Goal: Task Accomplishment & Management: Complete application form

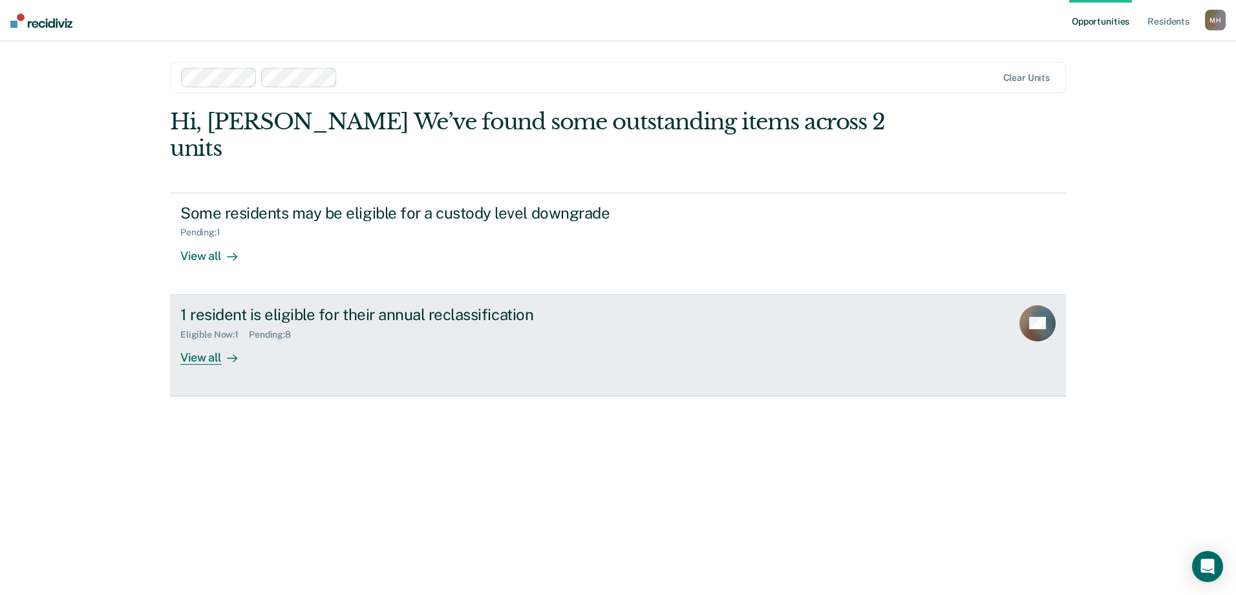
click at [218, 339] on div "View all" at bounding box center [216, 351] width 72 height 25
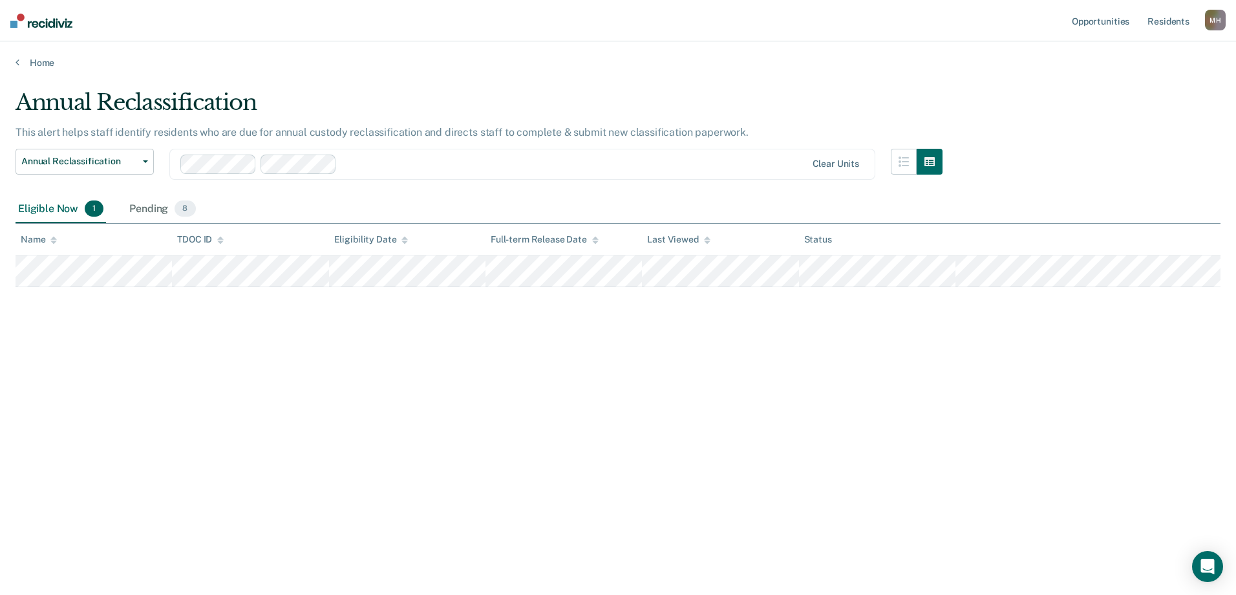
click at [277, 345] on div "Annual Reclassification This alert helps staff identify residents who are due f…" at bounding box center [618, 293] width 1205 height 408
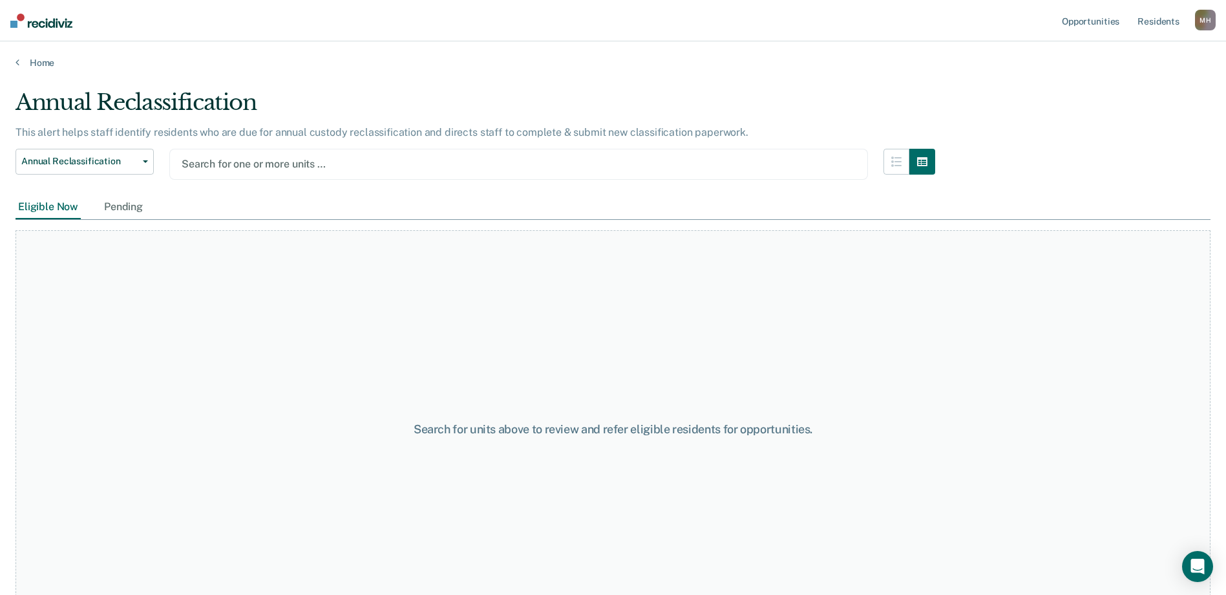
click at [238, 169] on div at bounding box center [519, 163] width 674 height 15
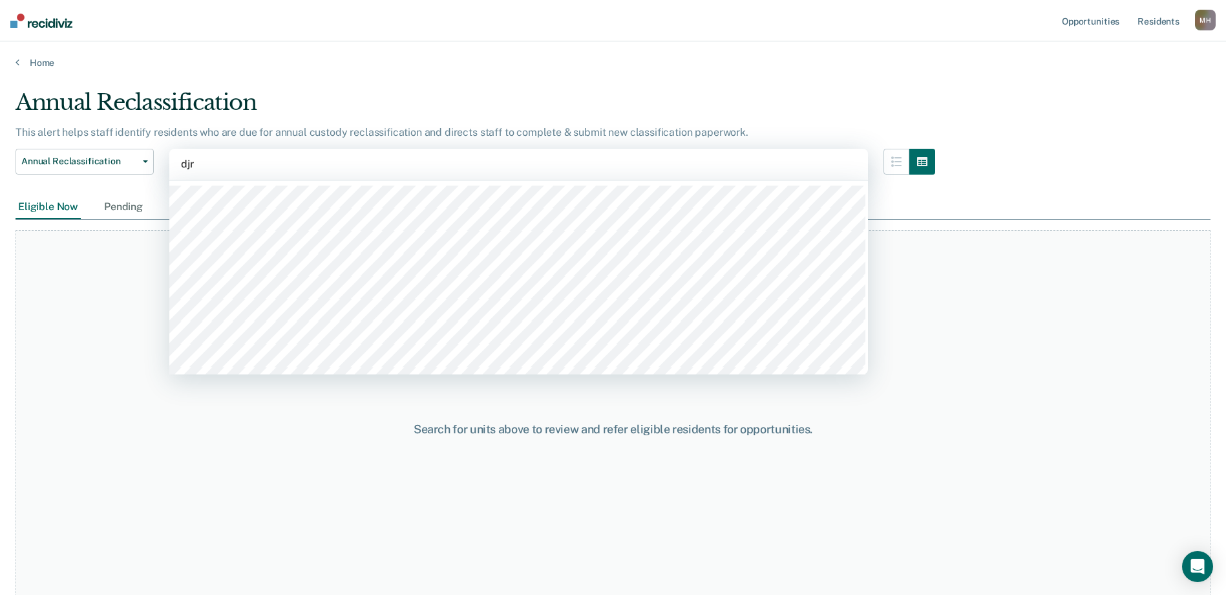
type input "djrc"
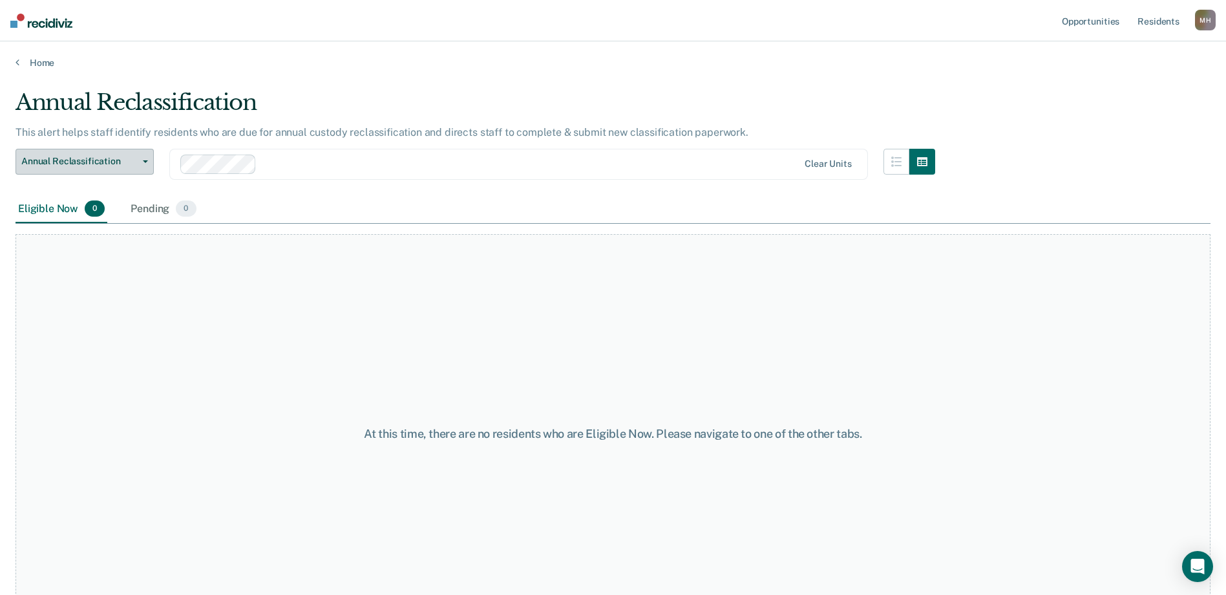
click at [122, 163] on span "Annual Reclassification" at bounding box center [79, 161] width 116 height 11
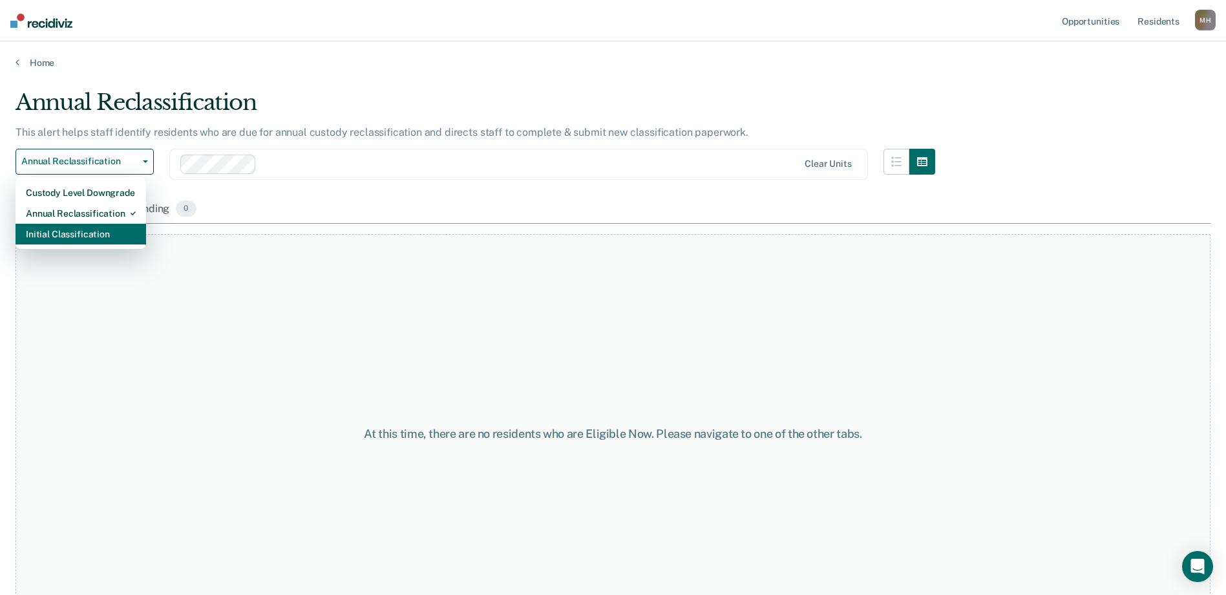
click at [69, 234] on div "Initial Classification" at bounding box center [81, 234] width 110 height 21
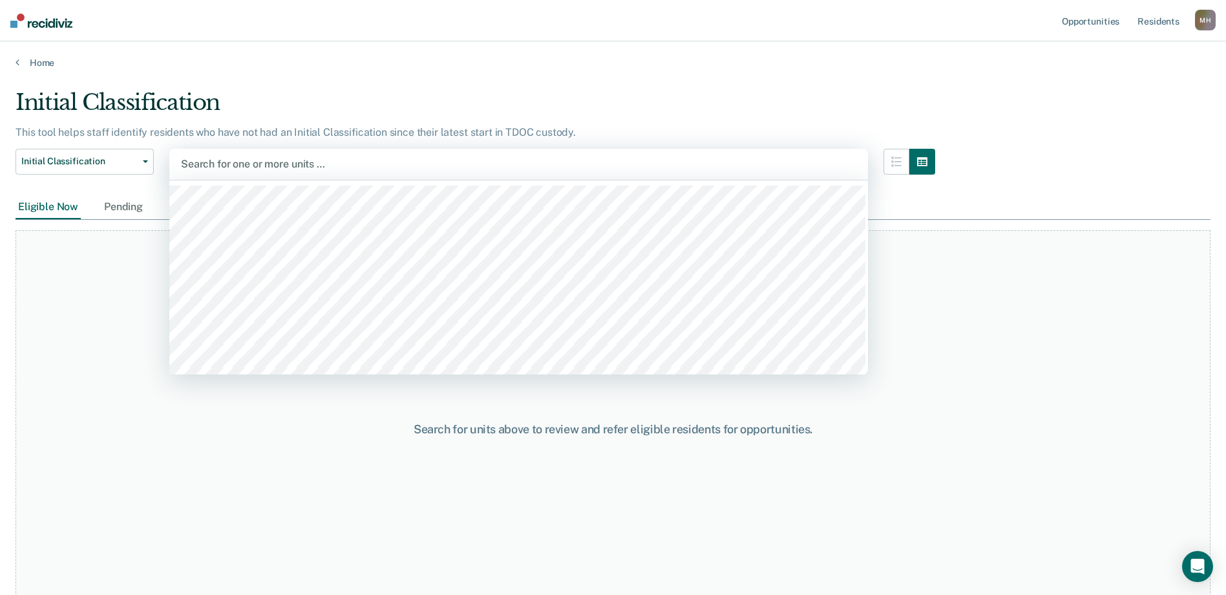
click at [231, 167] on div at bounding box center [518, 163] width 675 height 15
type input "djrc"
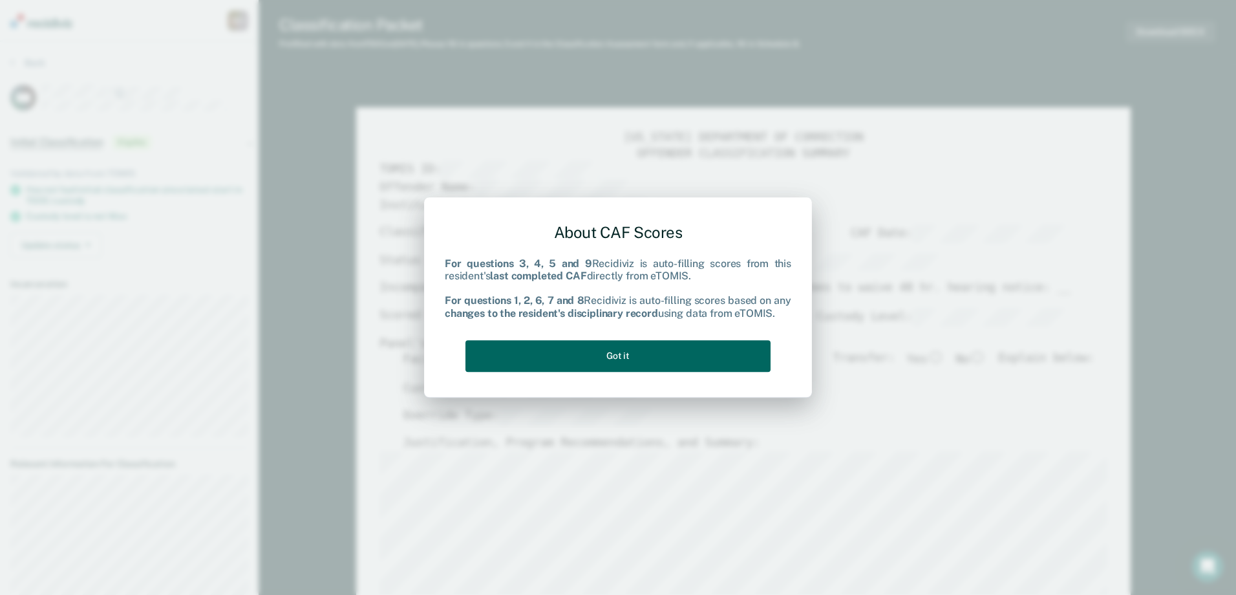
click at [648, 357] on button "Got it" at bounding box center [617, 356] width 305 height 32
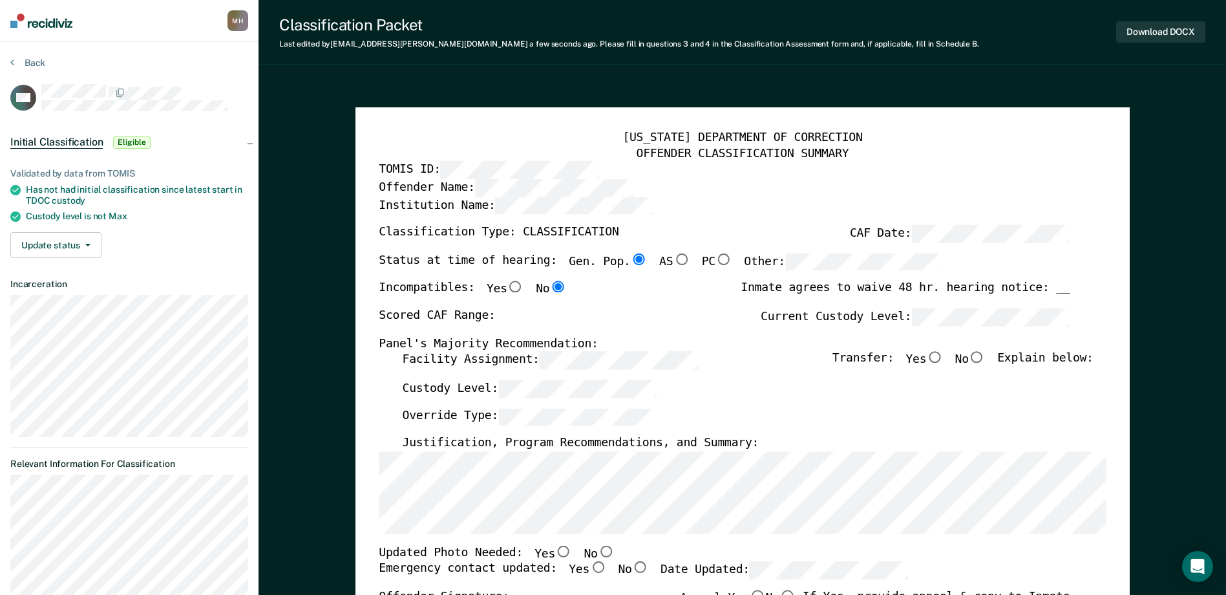
click at [573, 534] on div "[US_STATE] DEPARTMENT OF CORRECTION OFFENDER CLASSIFICATION SUMMARY TOMIS ID: O…" at bounding box center [742, 580] width 727 height 899
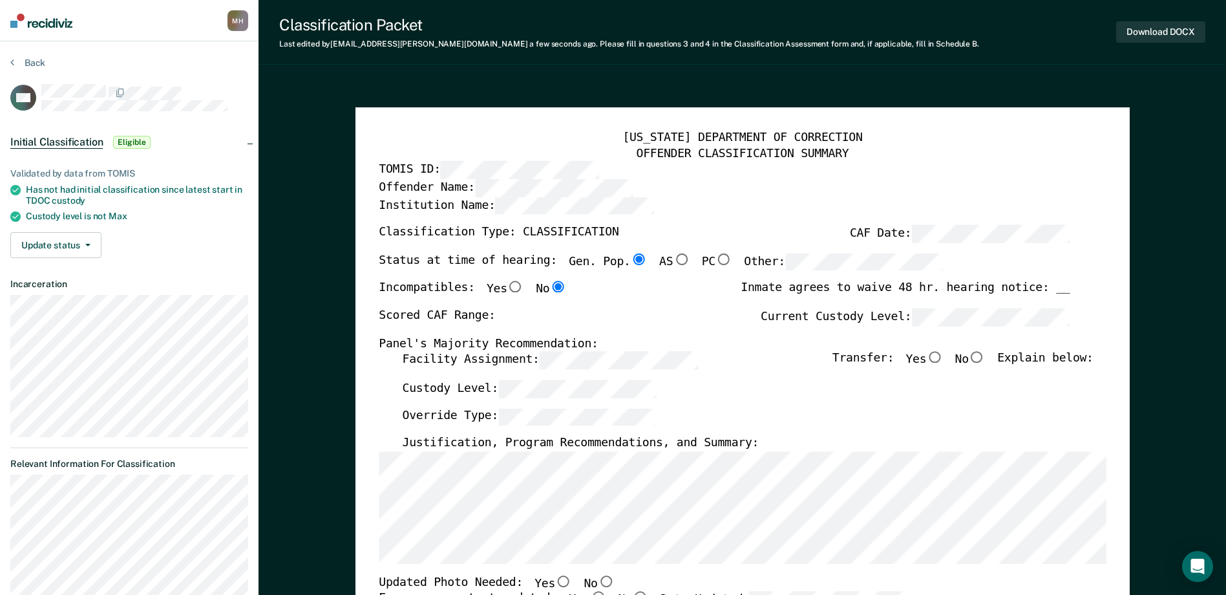
click at [448, 370] on div "Facility Assignment: Transfer: Yes No Explain below:" at bounding box center [747, 366] width 691 height 28
click at [836, 319] on label "Current Custody Level:" at bounding box center [915, 316] width 309 height 17
type textarea "x"
radio input "false"
click at [943, 357] on input "Yes" at bounding box center [934, 358] width 17 height 12
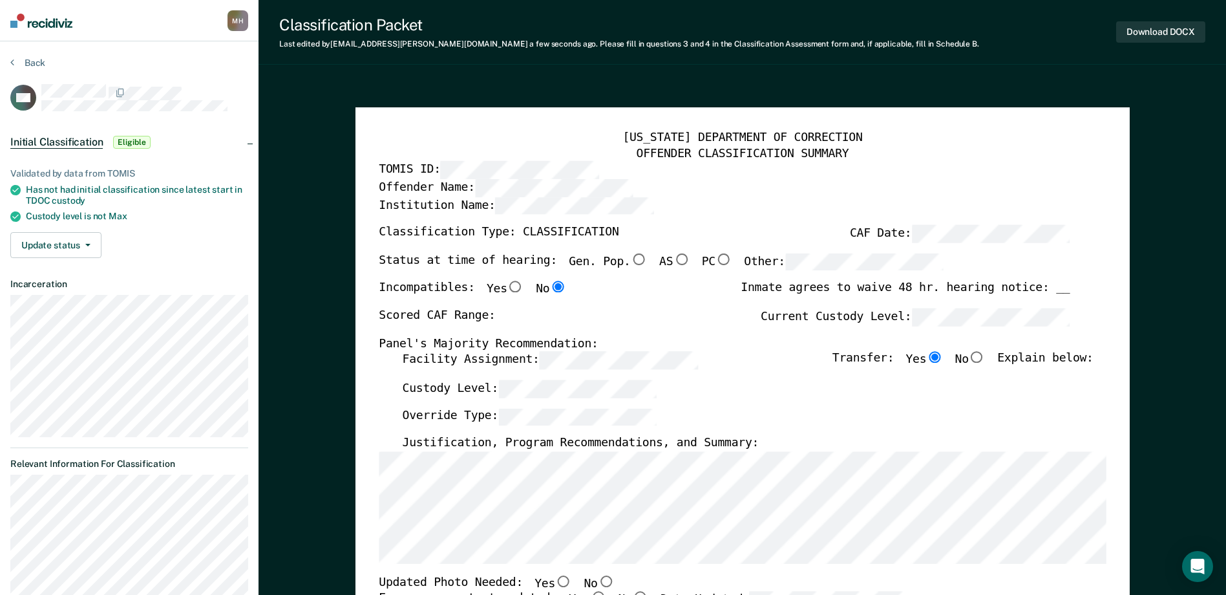
type textarea "x"
radio input "true"
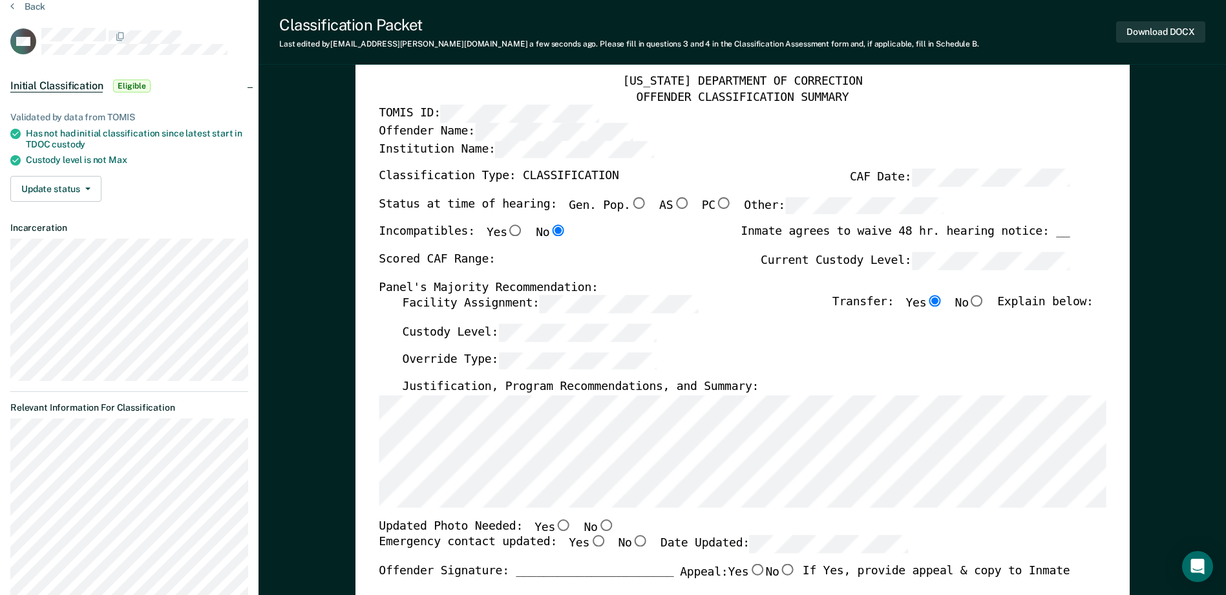
scroll to position [65, 0]
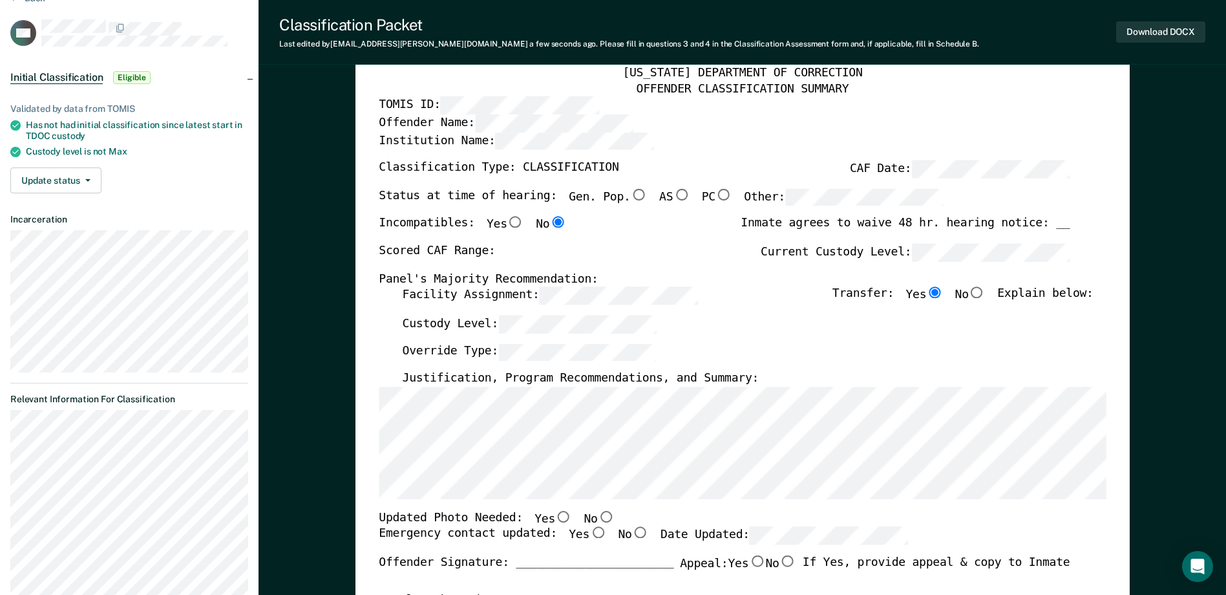
click at [597, 516] on input "No" at bounding box center [605, 517] width 17 height 12
type textarea "x"
radio input "true"
click at [589, 537] on input "Yes" at bounding box center [597, 533] width 17 height 12
type textarea "x"
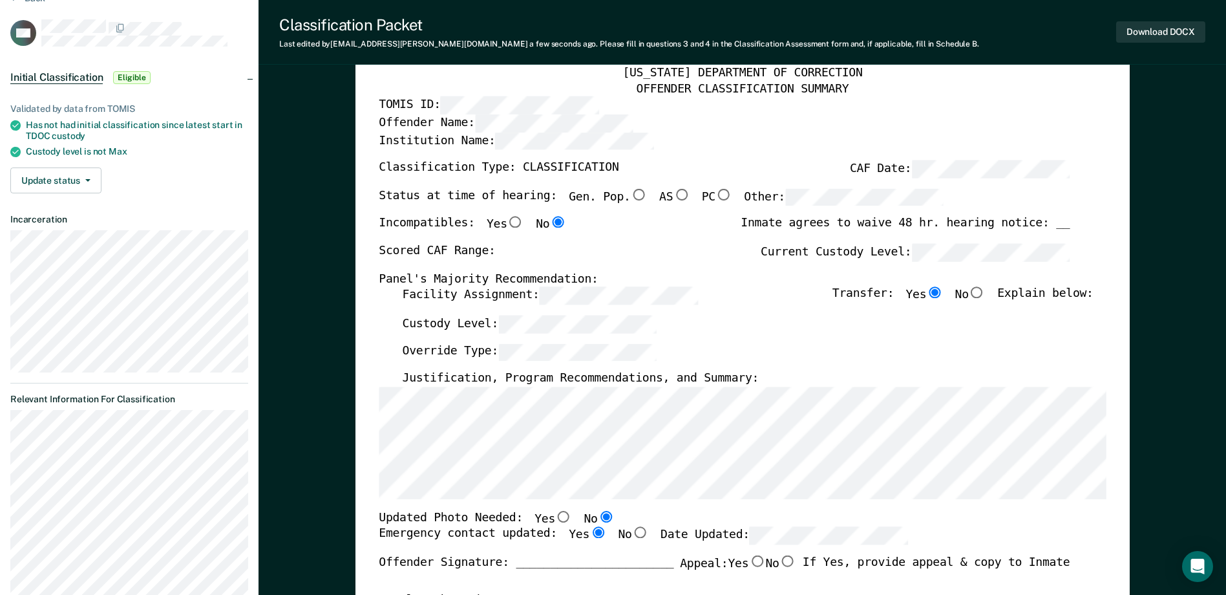
radio input "true"
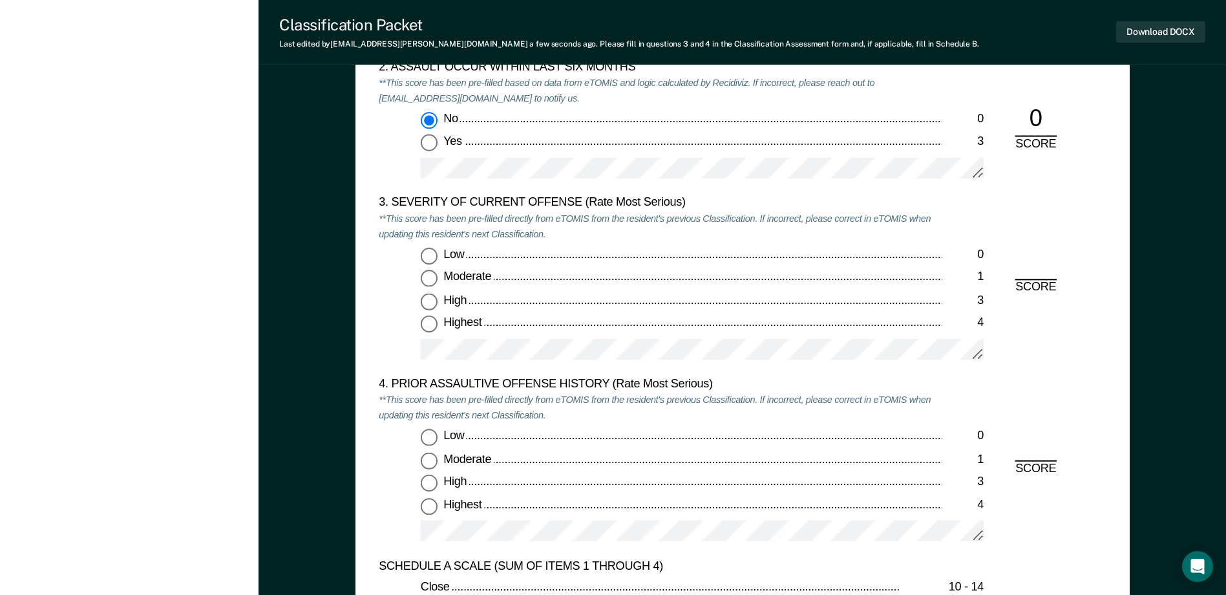
scroll to position [1486, 0]
click at [425, 279] on input "Moderate 1" at bounding box center [429, 277] width 17 height 17
type textarea "x"
radio input "true"
click at [427, 437] on input "Low 0" at bounding box center [429, 436] width 17 height 17
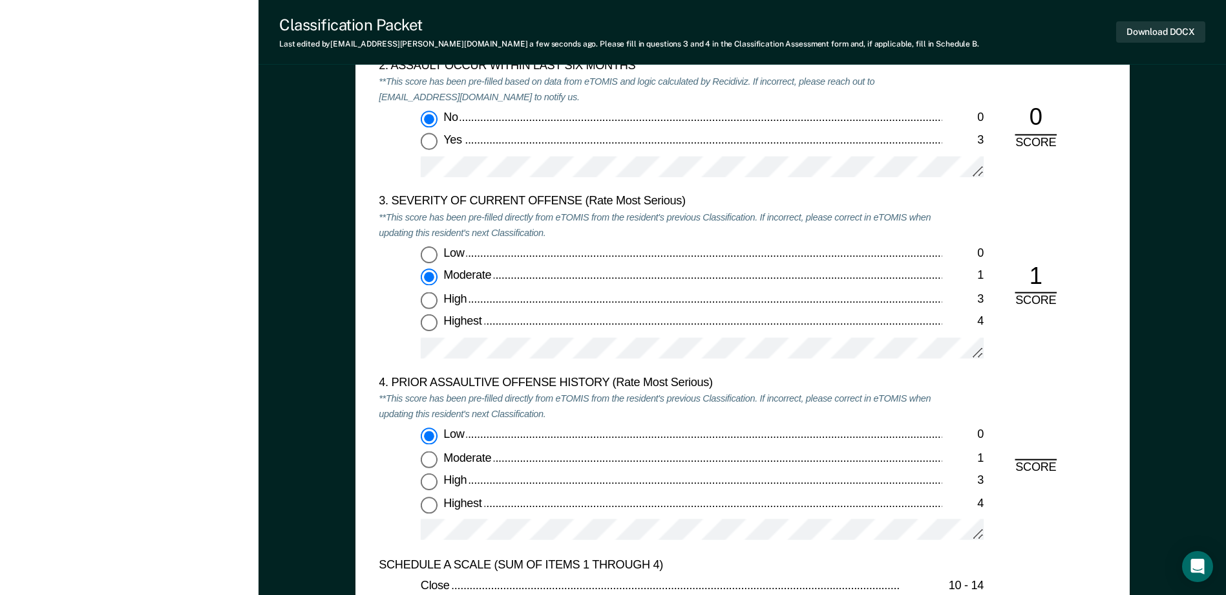
type textarea "x"
radio input "true"
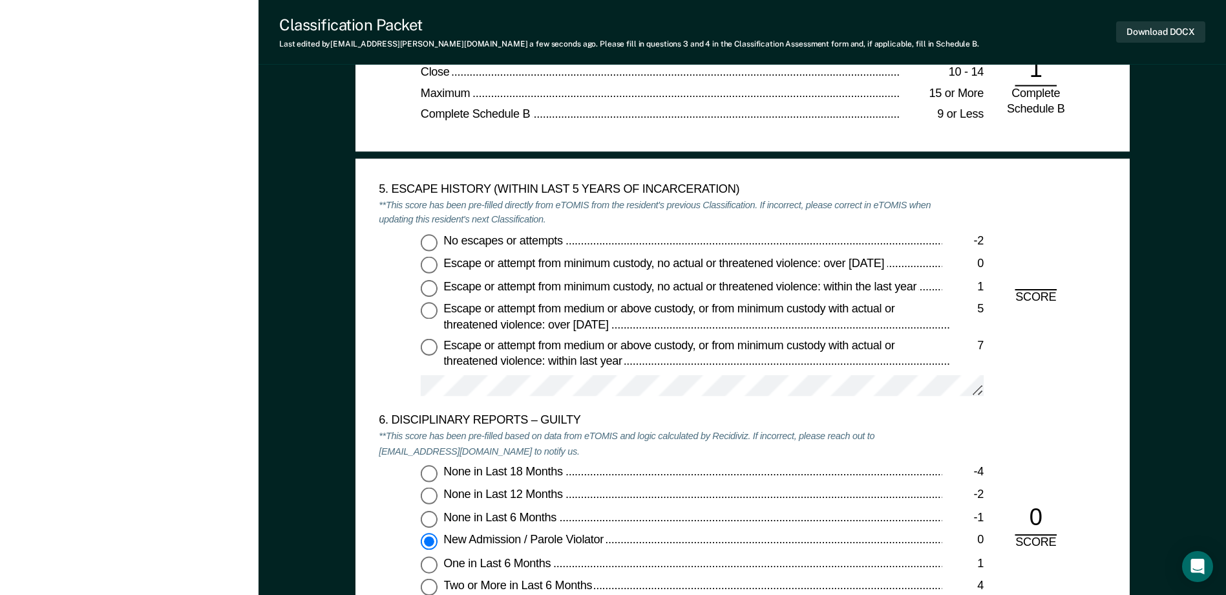
scroll to position [2003, 0]
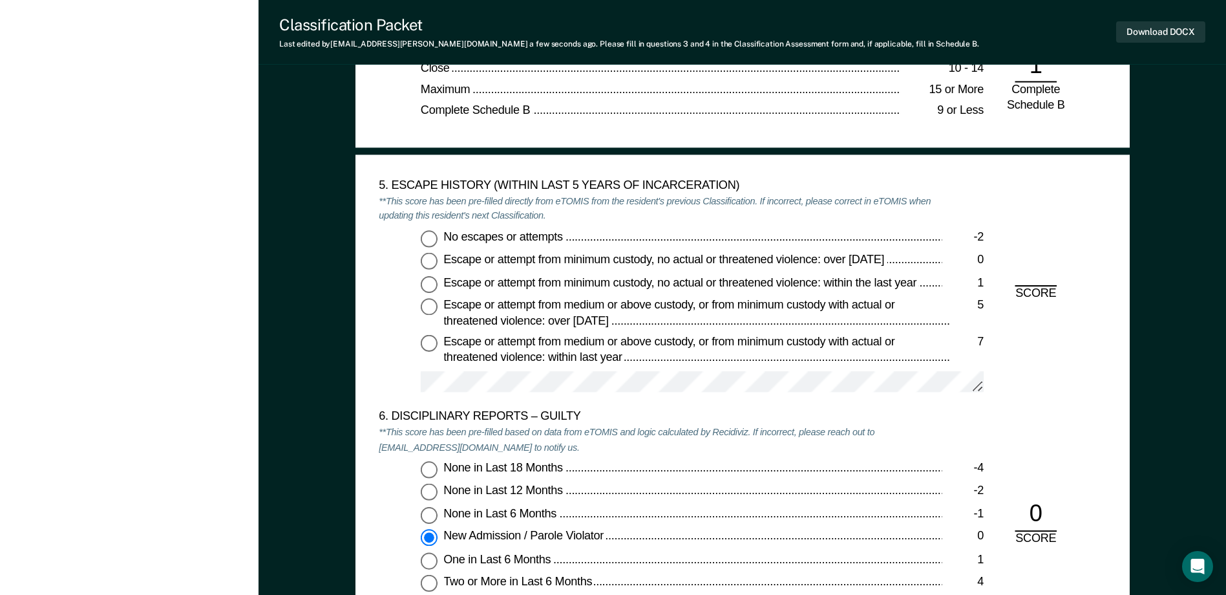
drag, startPoint x: 434, startPoint y: 239, endPoint x: 434, endPoint y: 253, distance: 13.6
click at [434, 239] on input "No escapes or attempts -2" at bounding box center [429, 238] width 17 height 17
type textarea "x"
radio input "true"
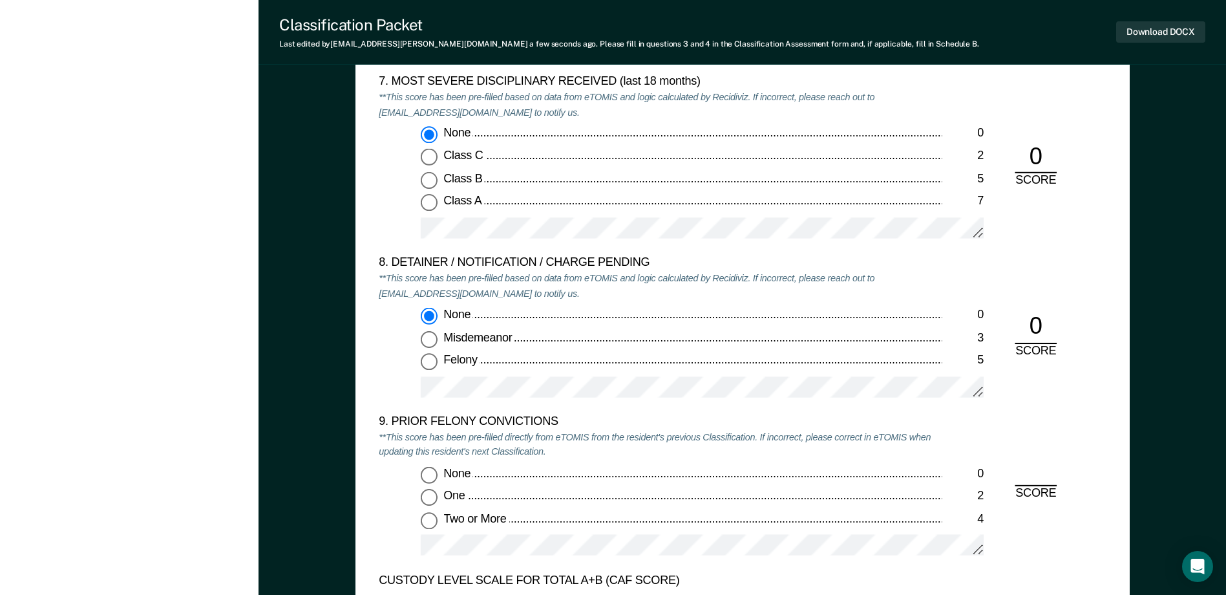
scroll to position [2585, 0]
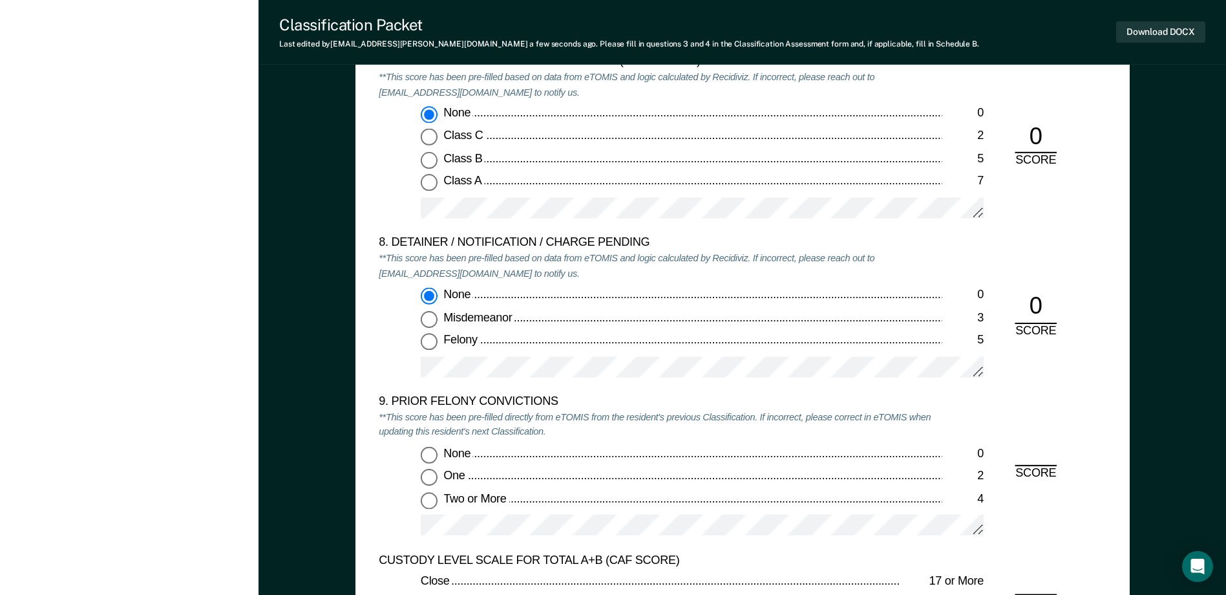
click at [430, 472] on input "One 2" at bounding box center [429, 477] width 17 height 17
type textarea "x"
radio input "true"
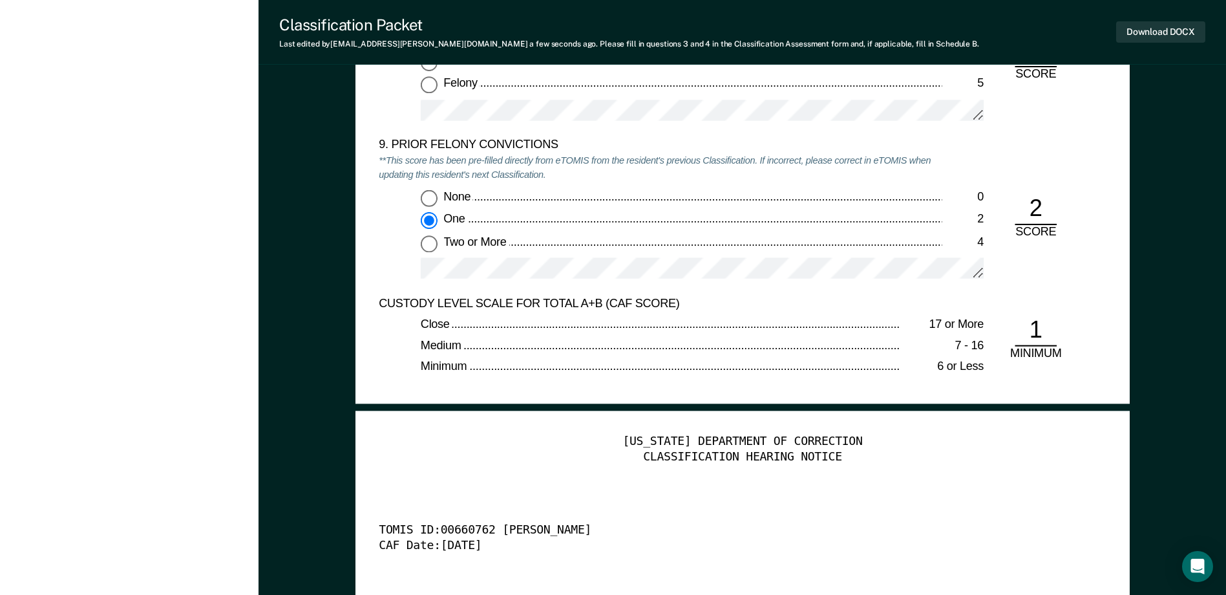
scroll to position [2843, 0]
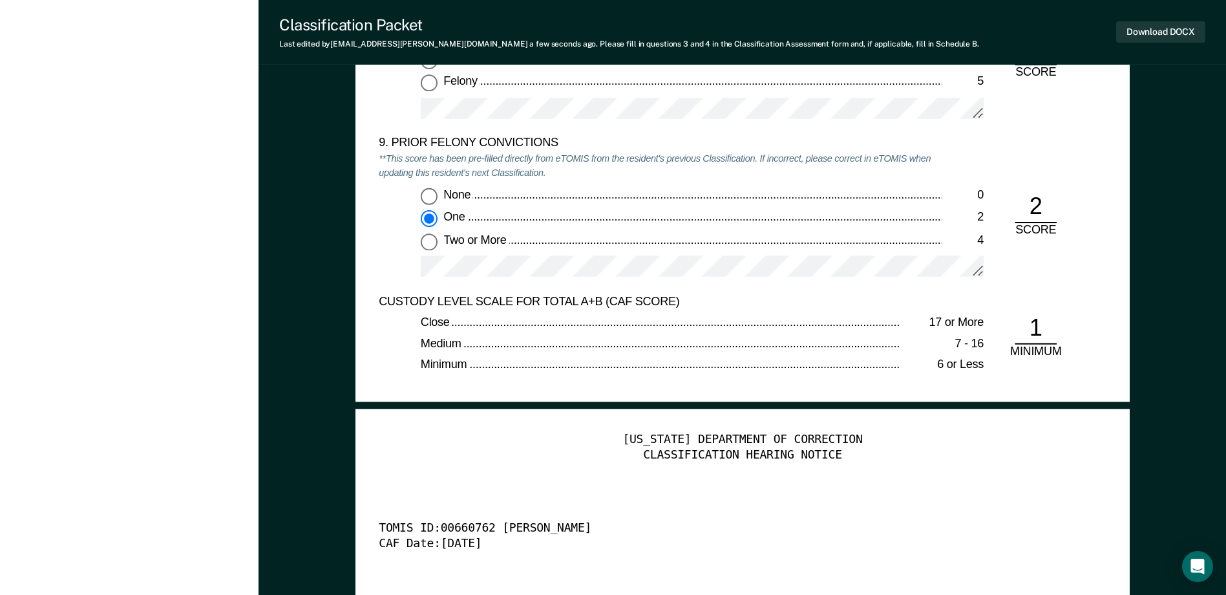
click at [430, 246] on input "Two or More 4" at bounding box center [429, 241] width 17 height 17
type textarea "x"
radio input "false"
radio input "true"
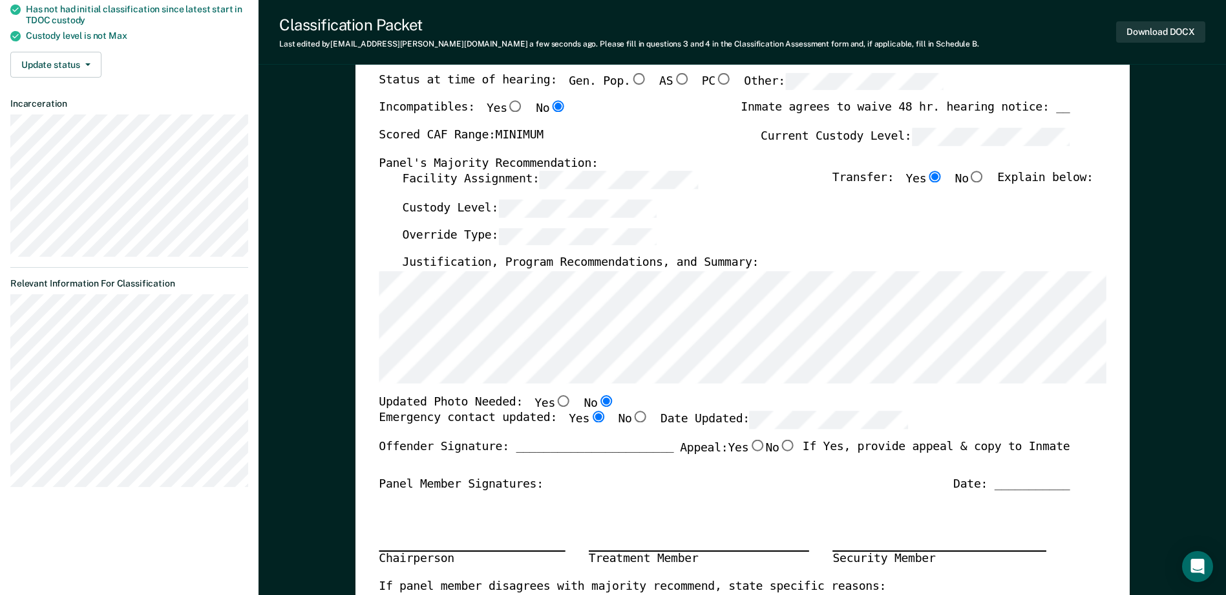
scroll to position [129, 0]
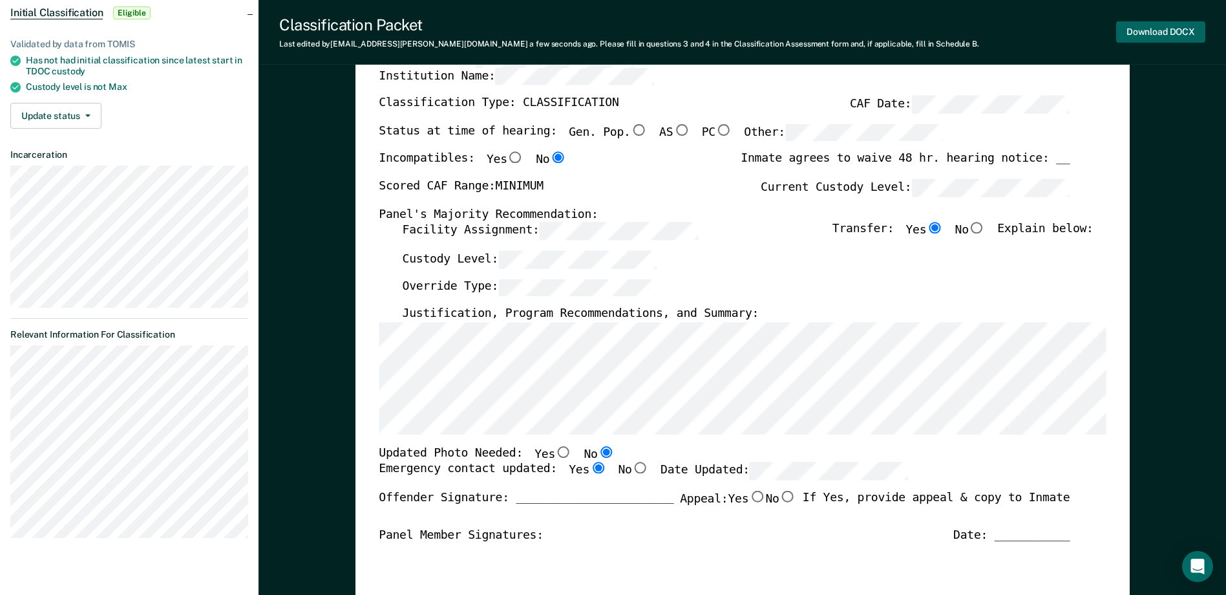
click at [1174, 36] on button "Download DOCX" at bounding box center [1160, 31] width 89 height 21
type textarea "x"
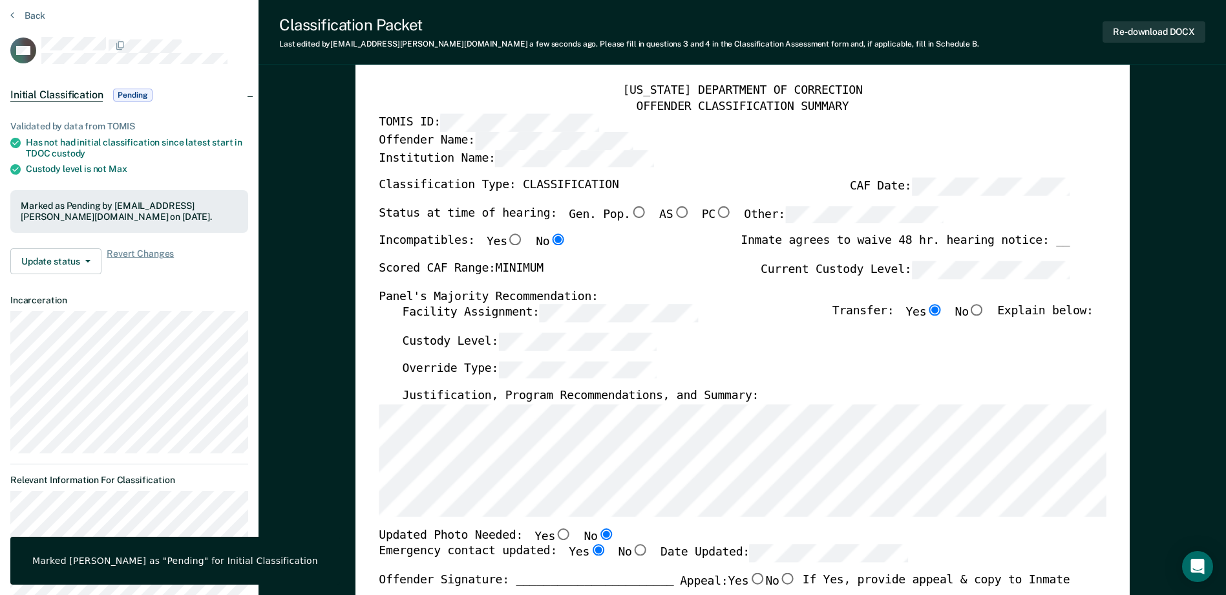
scroll to position [0, 0]
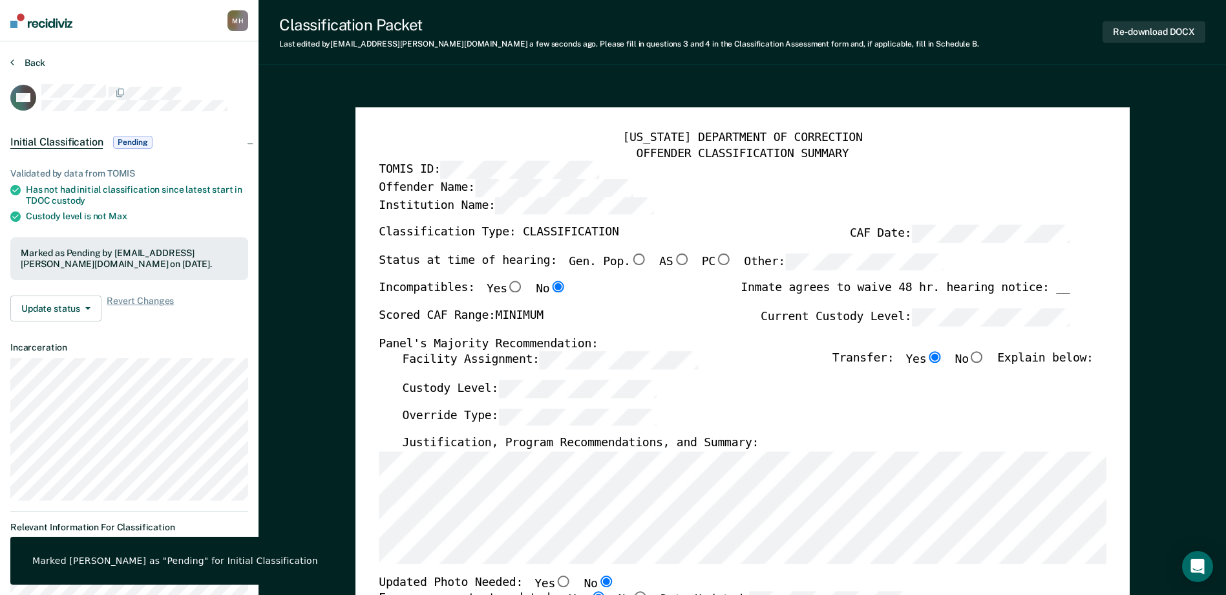
click at [41, 62] on button "Back" at bounding box center [27, 63] width 35 height 12
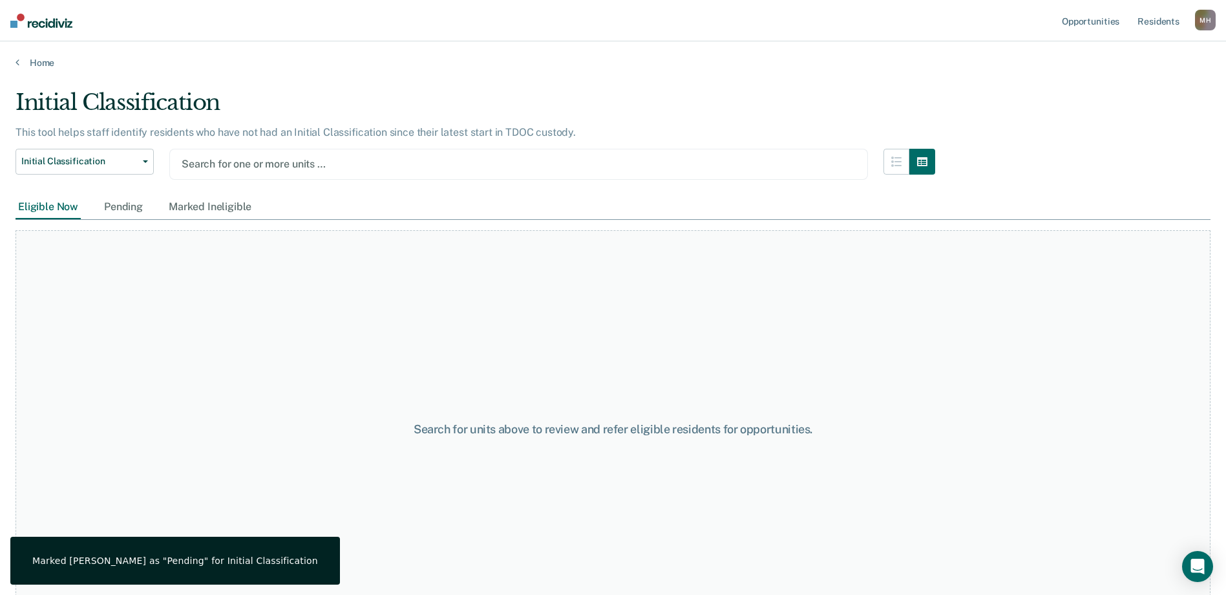
click at [242, 165] on div at bounding box center [519, 163] width 674 height 15
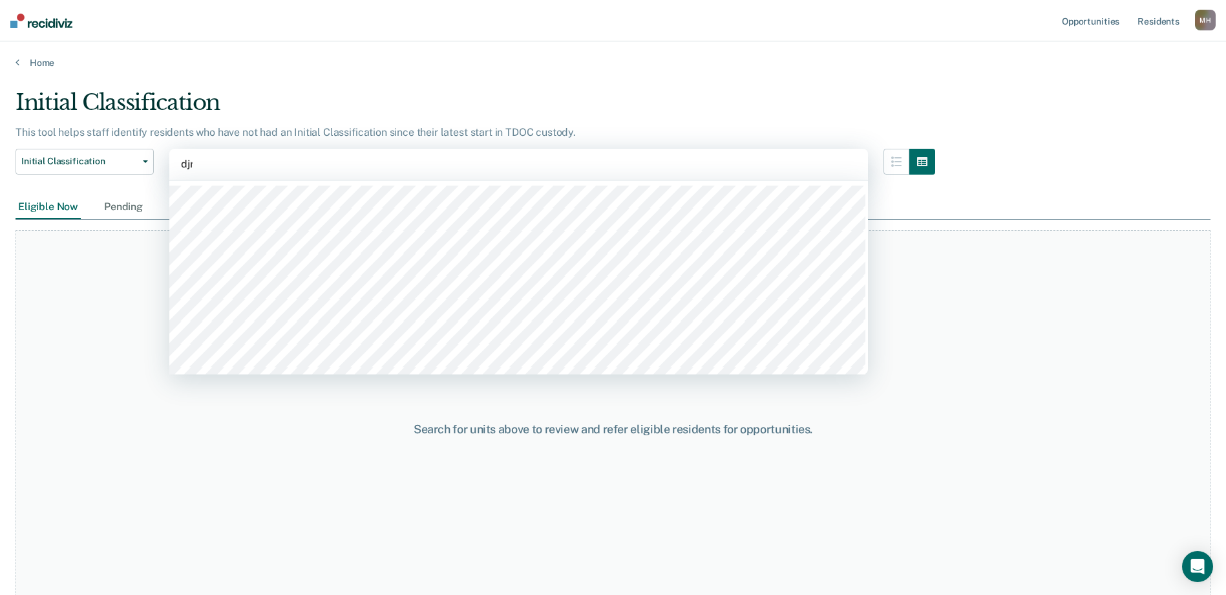
type input "djrc"
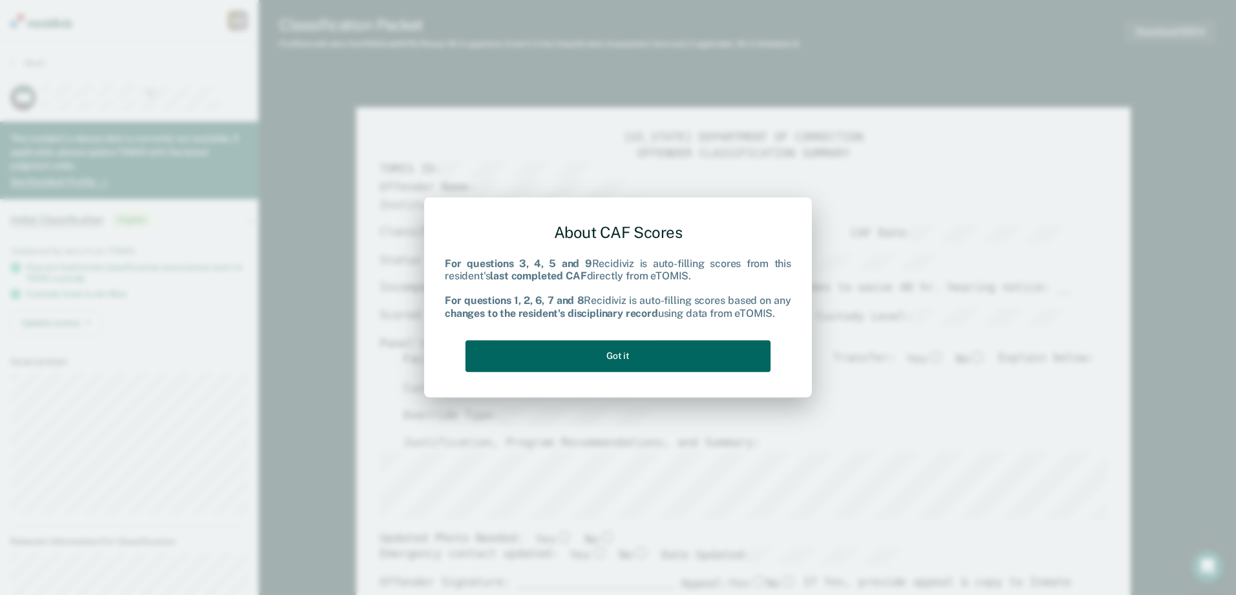
click at [582, 361] on button "Got it" at bounding box center [617, 356] width 305 height 32
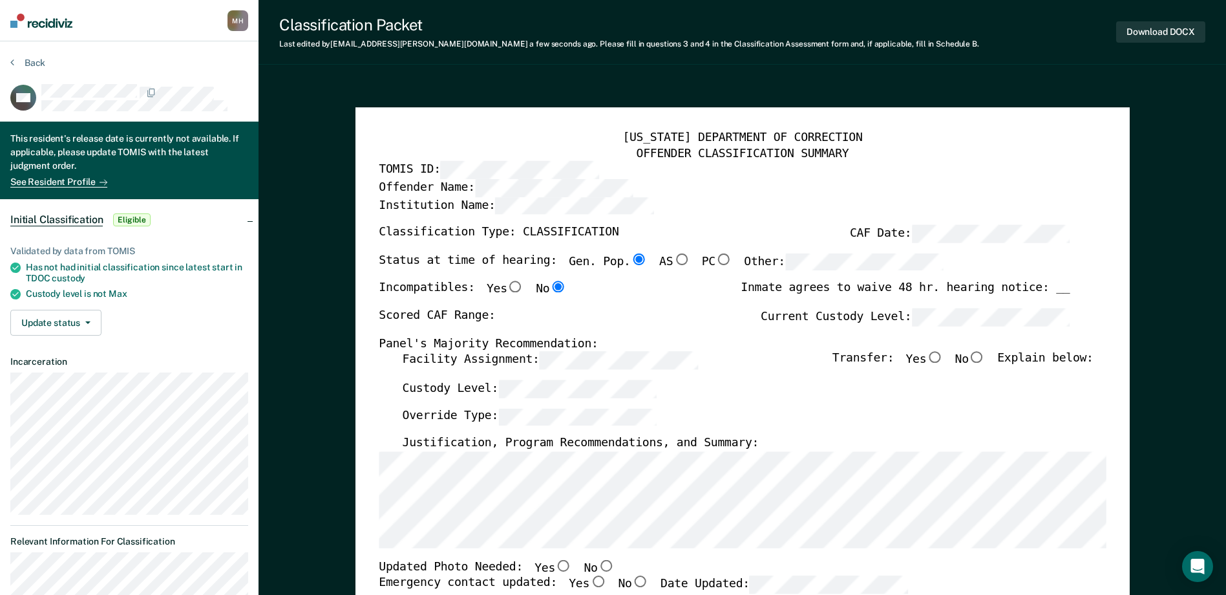
click at [380, 364] on div "[US_STATE] DEPARTMENT OF CORRECTION OFFENDER CLASSIFICATION SUMMARY TOMIS ID: O…" at bounding box center [742, 588] width 727 height 914
click at [732, 348] on div "[US_STATE] DEPARTMENT OF CORRECTION OFFENDER CLASSIFICATION SUMMARY TOMIS ID: O…" at bounding box center [742, 588] width 727 height 914
type textarea "x"
radio input "false"
click at [943, 357] on input "Yes" at bounding box center [934, 358] width 17 height 12
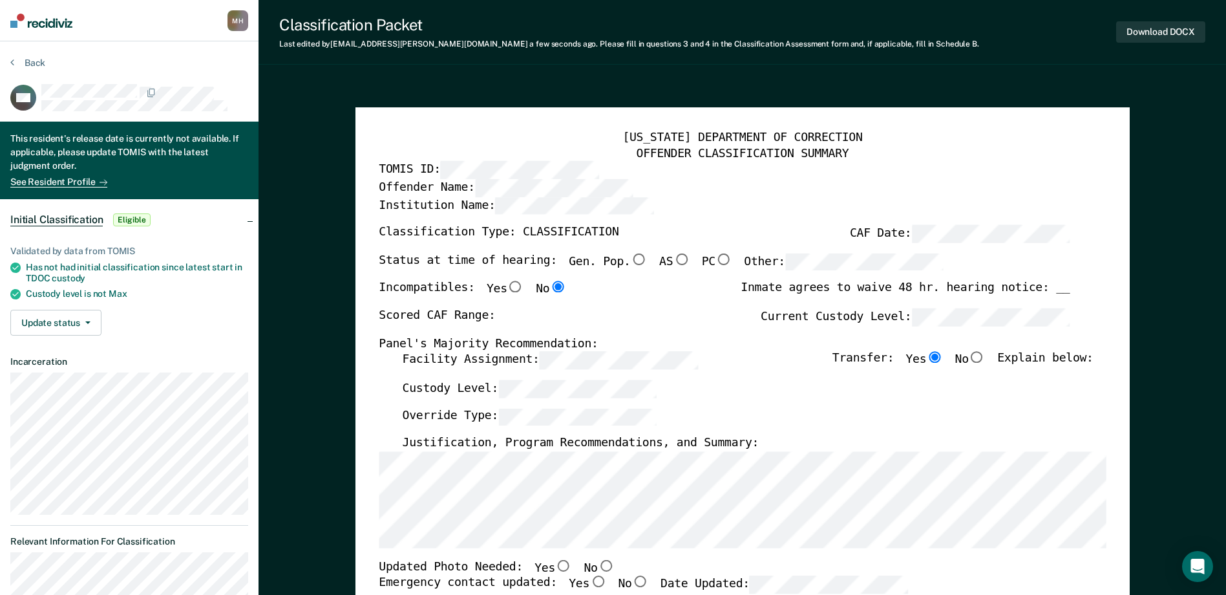
type textarea "x"
radio input "true"
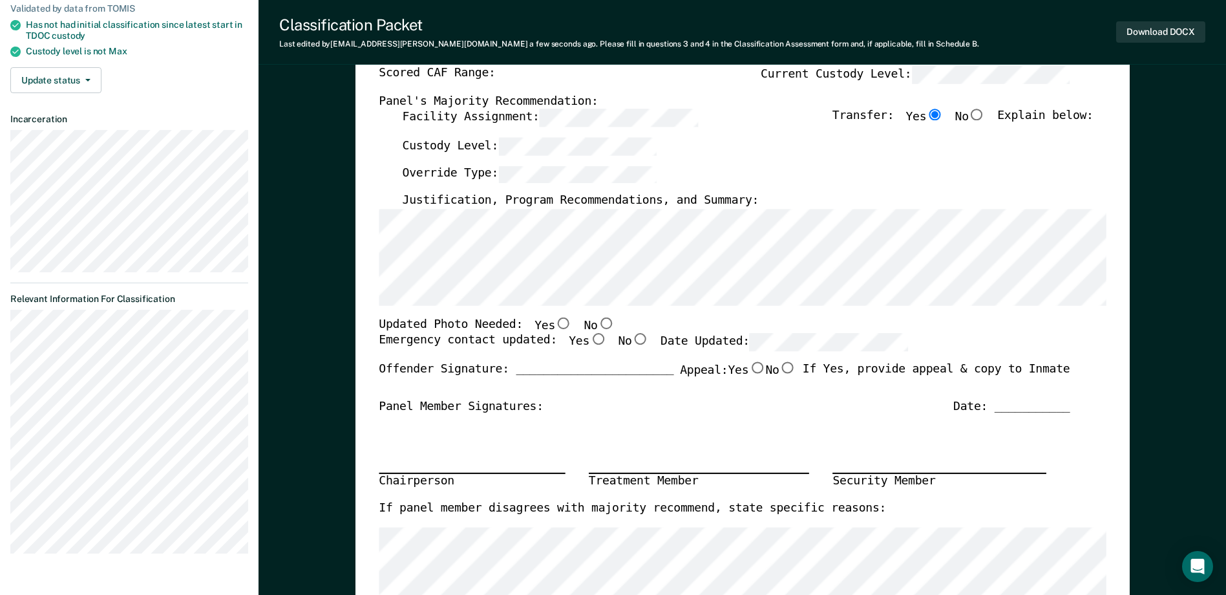
scroll to position [388, 0]
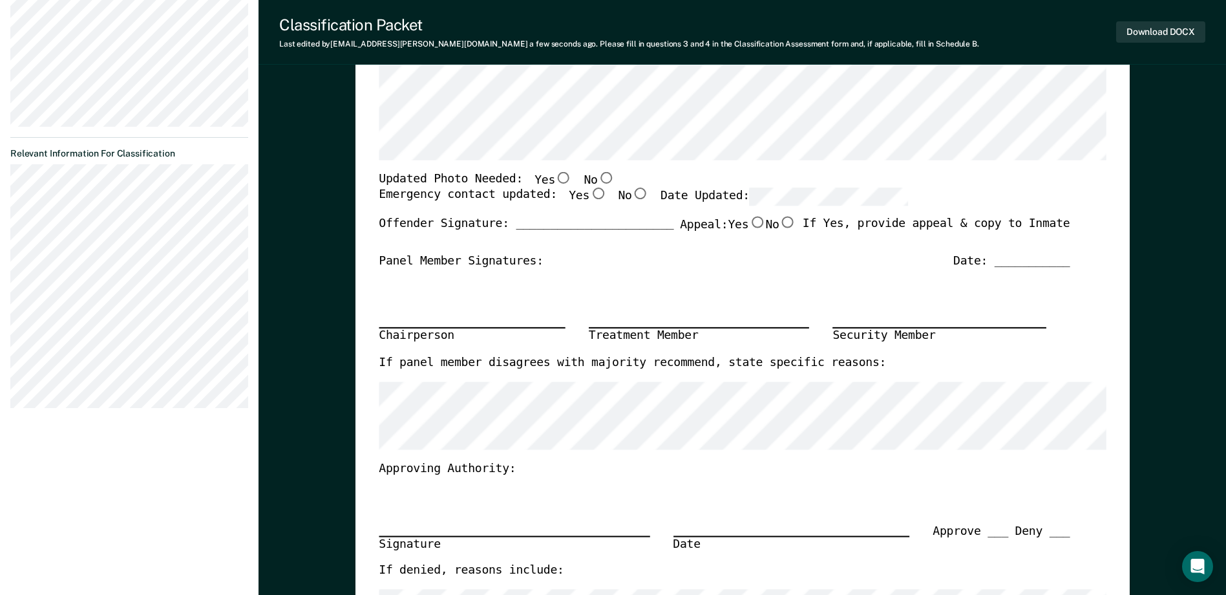
click at [589, 185] on label "No" at bounding box center [599, 180] width 30 height 17
click at [597, 184] on input "No" at bounding box center [605, 178] width 17 height 12
type textarea "x"
radio input "true"
click at [589, 195] on input "Yes" at bounding box center [597, 194] width 17 height 12
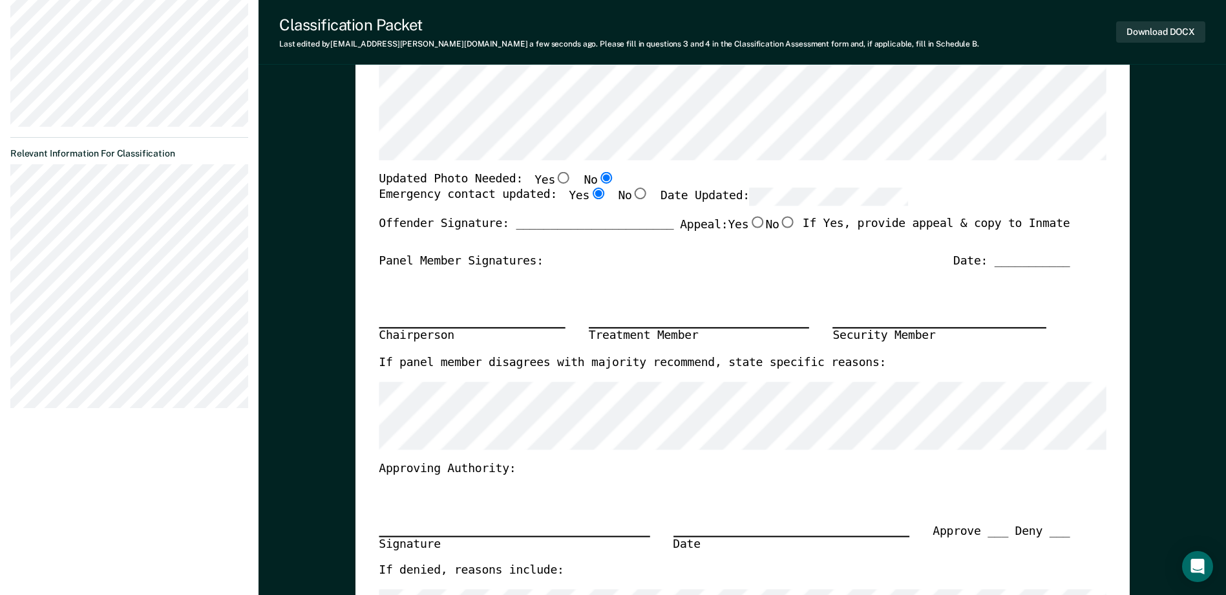
type textarea "x"
radio input "true"
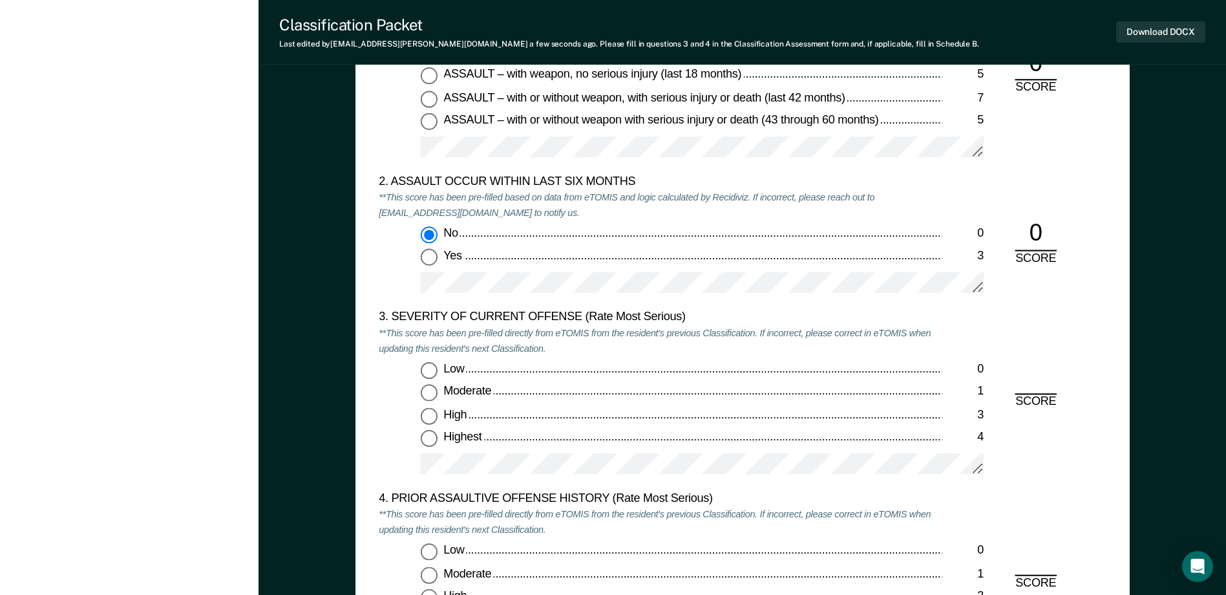
scroll to position [1551, 0]
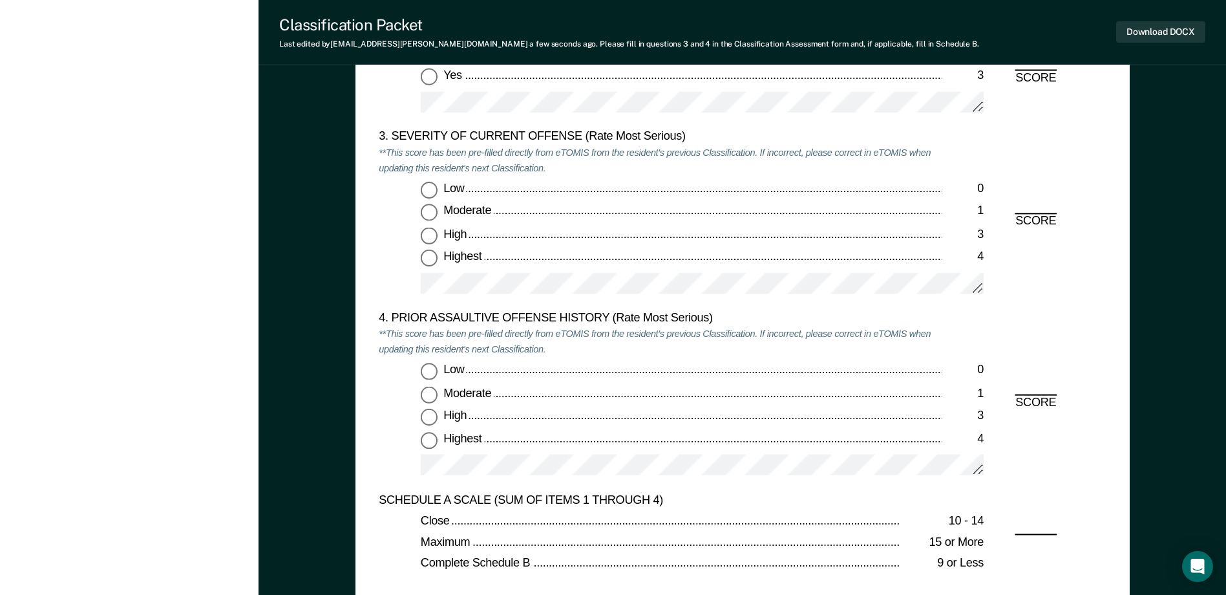
click at [427, 213] on input "Moderate 1" at bounding box center [429, 212] width 17 height 17
type textarea "x"
radio input "true"
click at [427, 367] on input "Low 0" at bounding box center [429, 371] width 17 height 17
type textarea "x"
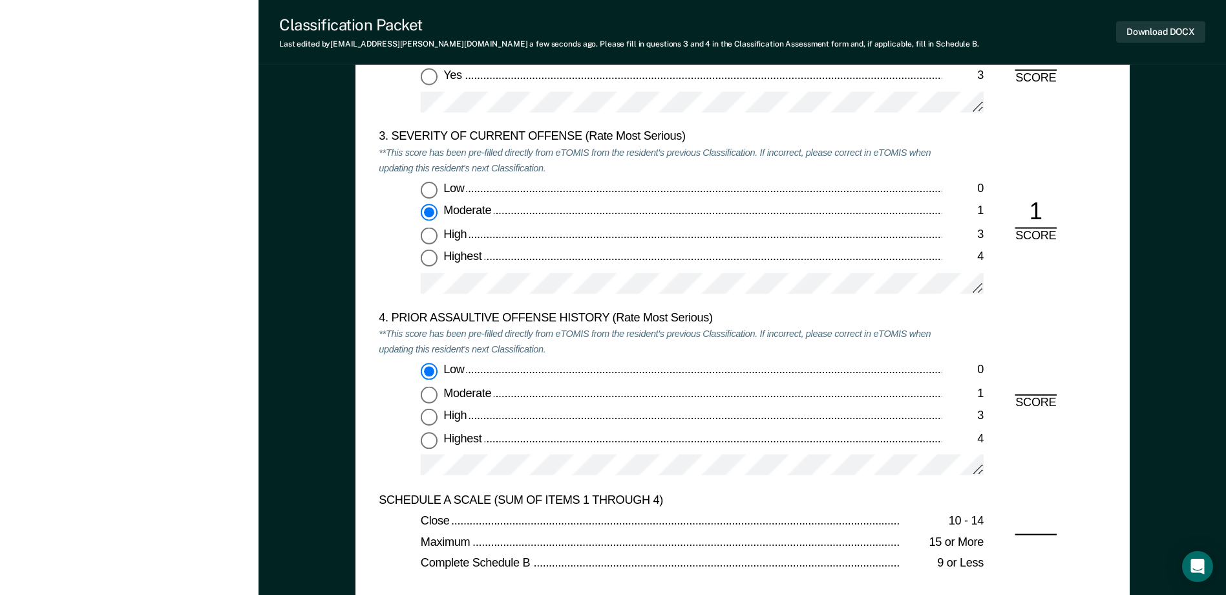
radio input "true"
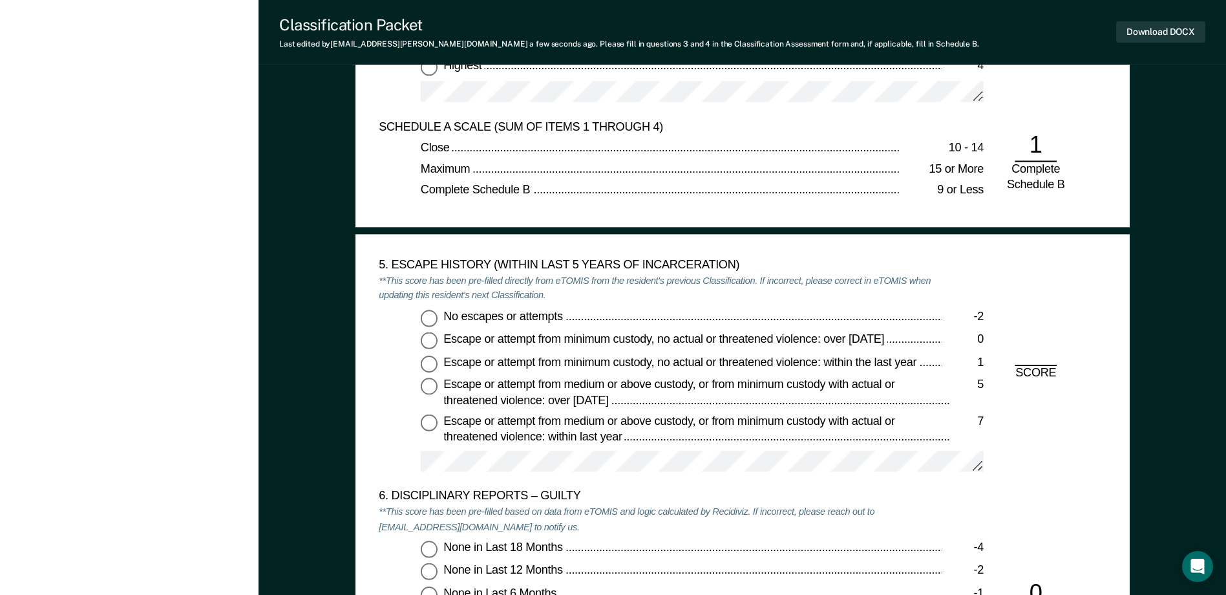
scroll to position [2068, 0]
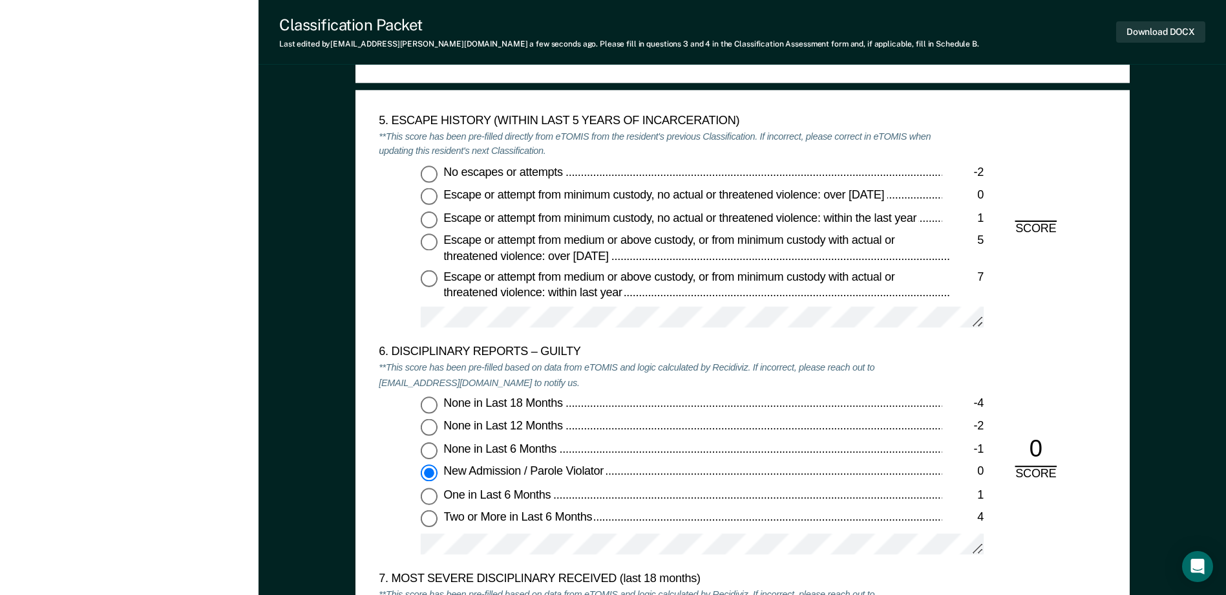
click at [432, 173] on input "No escapes or attempts -2" at bounding box center [429, 173] width 17 height 17
type textarea "x"
radio input "true"
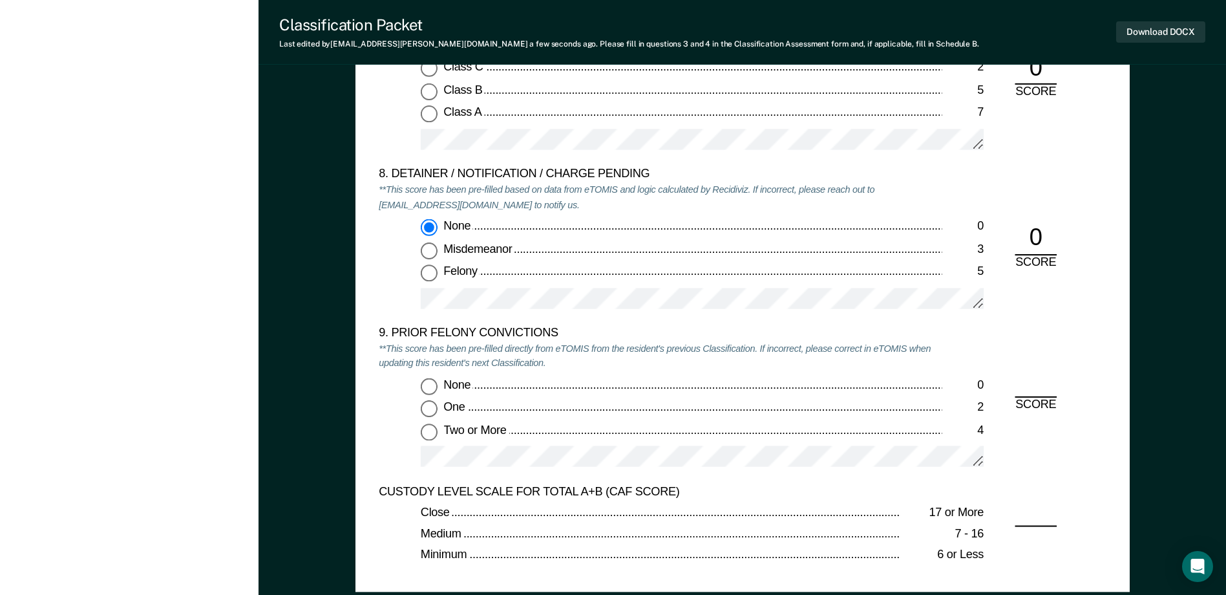
scroll to position [2843, 0]
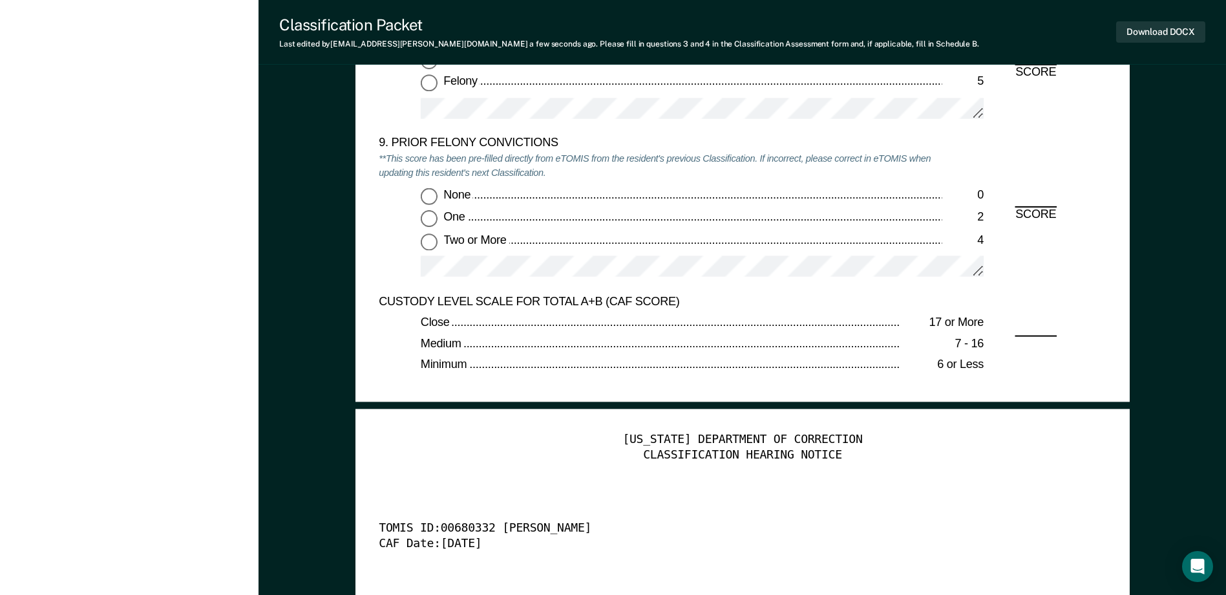
click at [434, 243] on input "Two or More 4" at bounding box center [429, 241] width 17 height 17
type textarea "x"
radio input "true"
click at [427, 224] on input "One 2" at bounding box center [429, 218] width 17 height 17
type textarea "x"
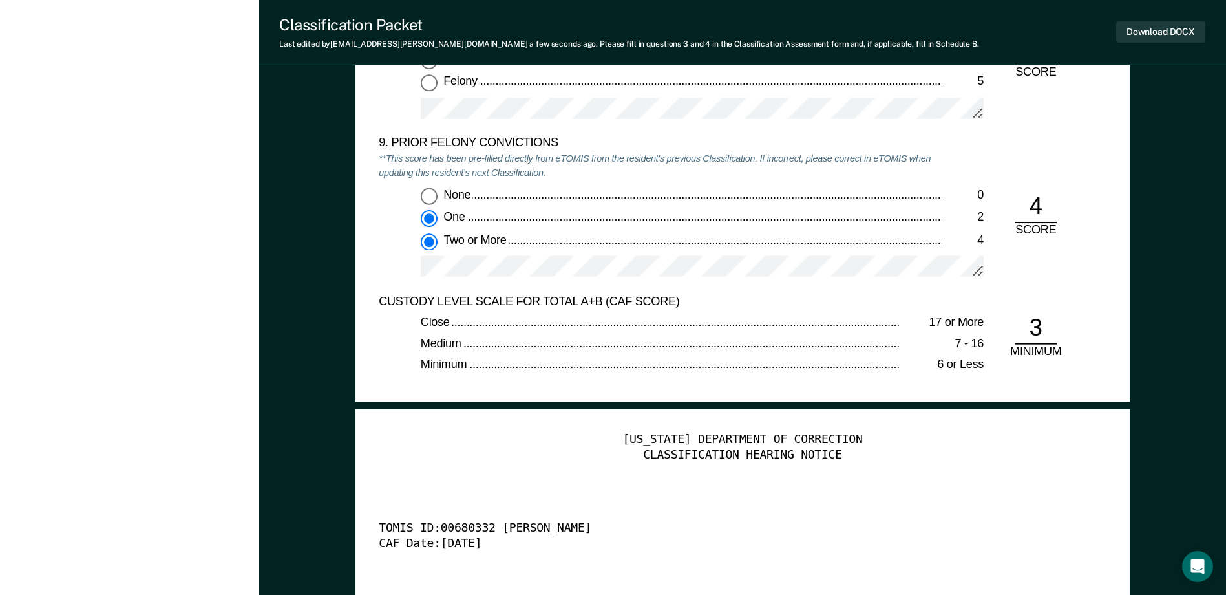
radio input "true"
radio input "false"
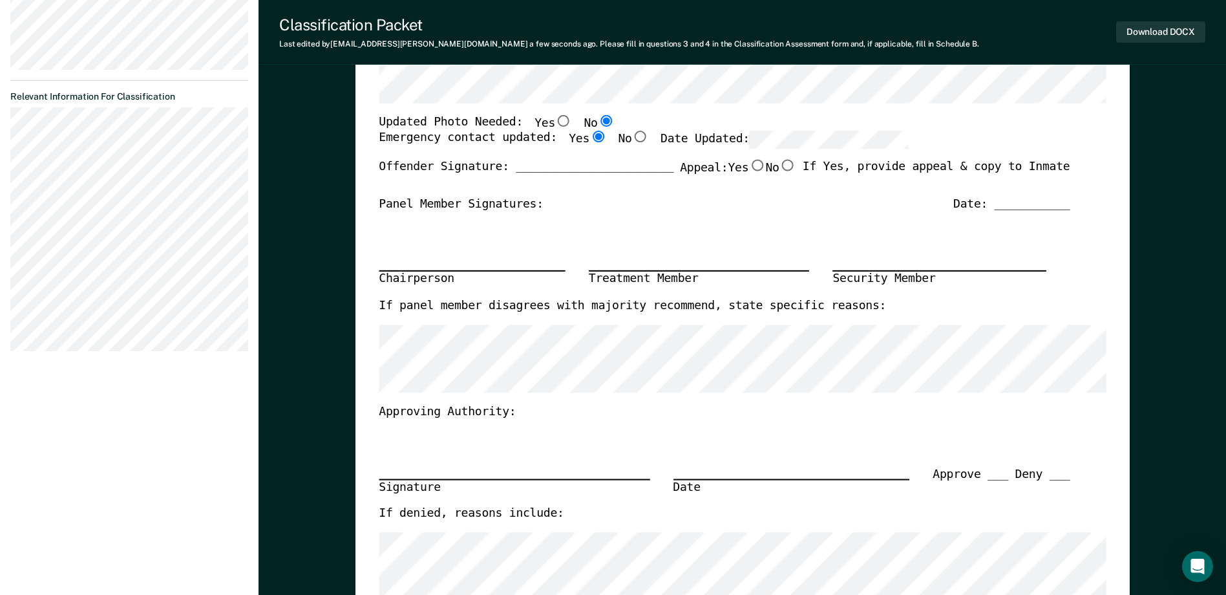
scroll to position [258, 0]
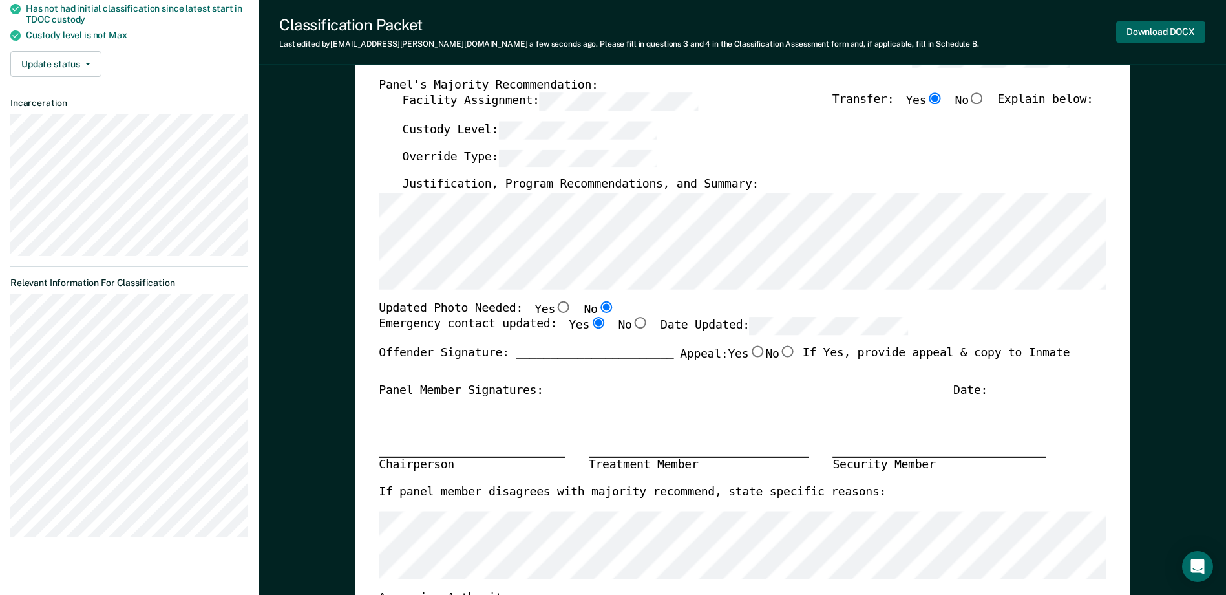
click at [1144, 36] on button "Download DOCX" at bounding box center [1160, 31] width 89 height 21
type textarea "x"
